Goal: Task Accomplishment & Management: Use online tool/utility

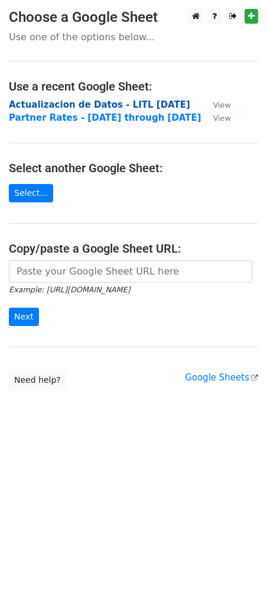
click at [54, 102] on strong "Actualizacion de Datos - LITL [DATE]" at bounding box center [100, 104] width 182 height 11
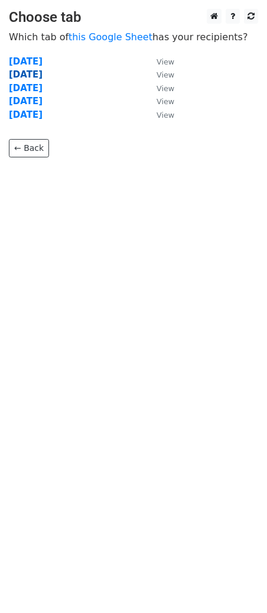
click at [25, 74] on strong "Sep 6" at bounding box center [26, 74] width 34 height 11
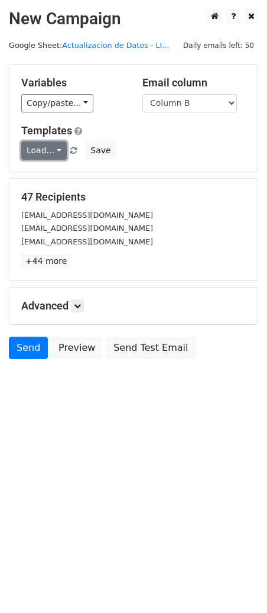
click at [53, 146] on link "Load..." at bounding box center [44, 150] width 46 height 18
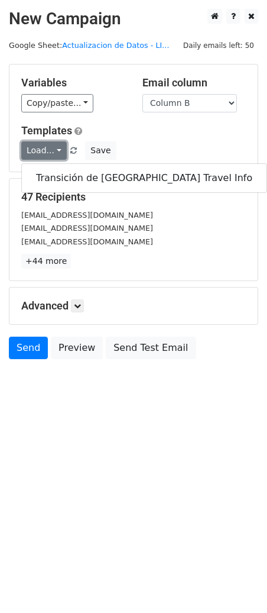
click at [53, 146] on link "Load..." at bounding box center [44, 150] width 46 height 18
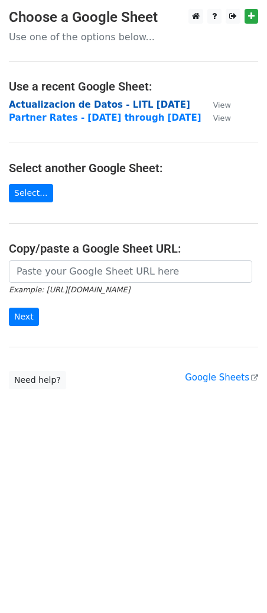
click at [89, 101] on strong "Actualizacion de Datos - LITL Sept 2025" at bounding box center [100, 104] width 182 height 11
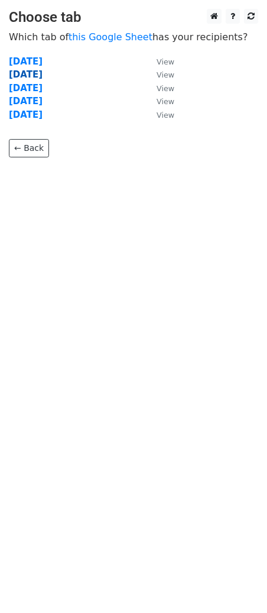
click at [22, 75] on strong "Sep 6" at bounding box center [26, 74] width 34 height 11
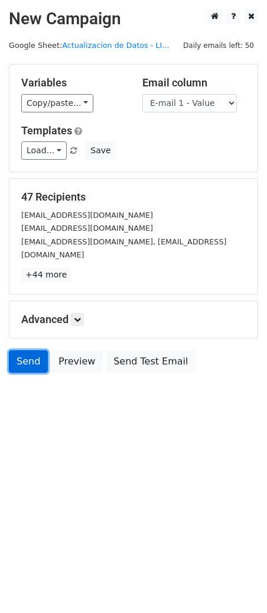
click at [28, 350] on link "Send" at bounding box center [28, 361] width 39 height 22
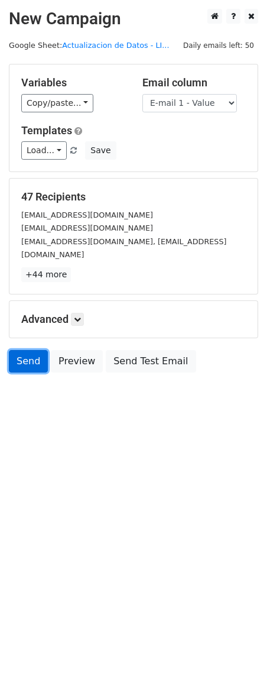
click at [20, 350] on link "Send" at bounding box center [28, 361] width 39 height 22
